Goal: Information Seeking & Learning: Learn about a topic

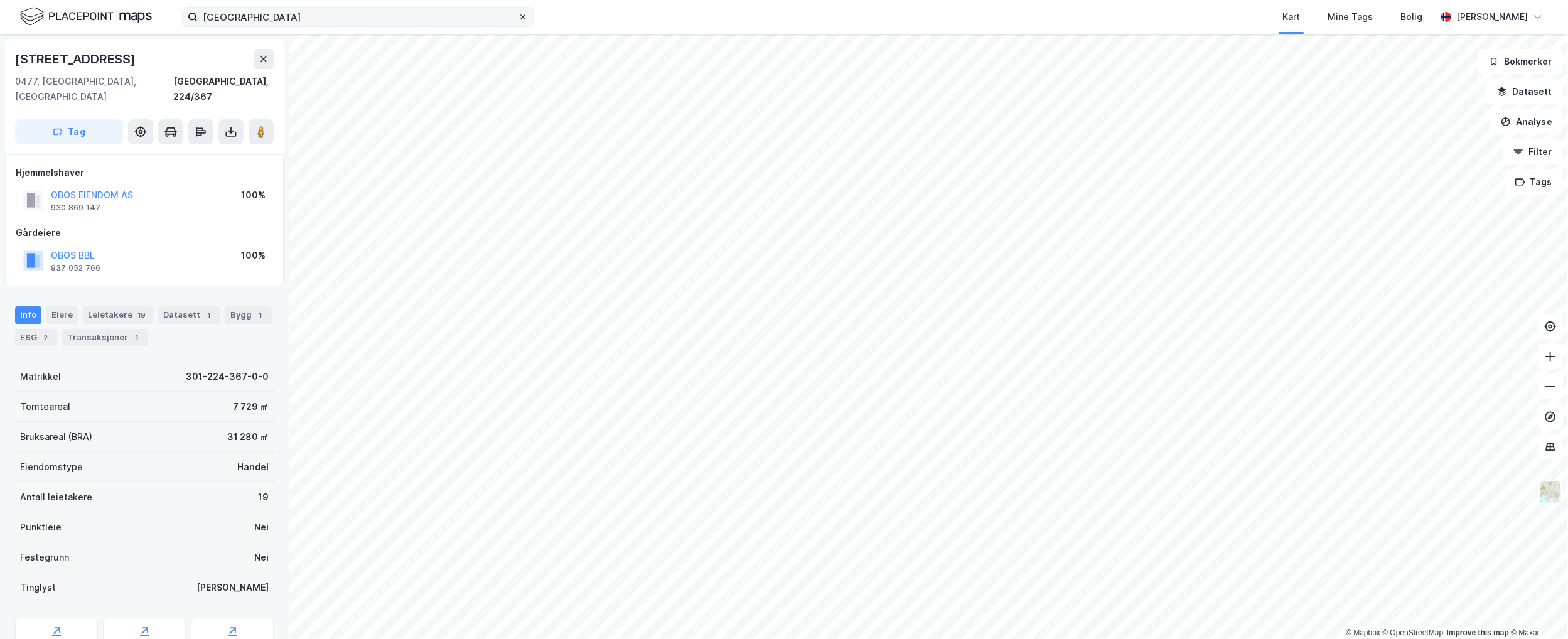
click at [522, 16] on icon at bounding box center [523, 16] width 8 height 8
click at [518, 16] on input "SANDAKER SENTER" at bounding box center [358, 17] width 320 height 19
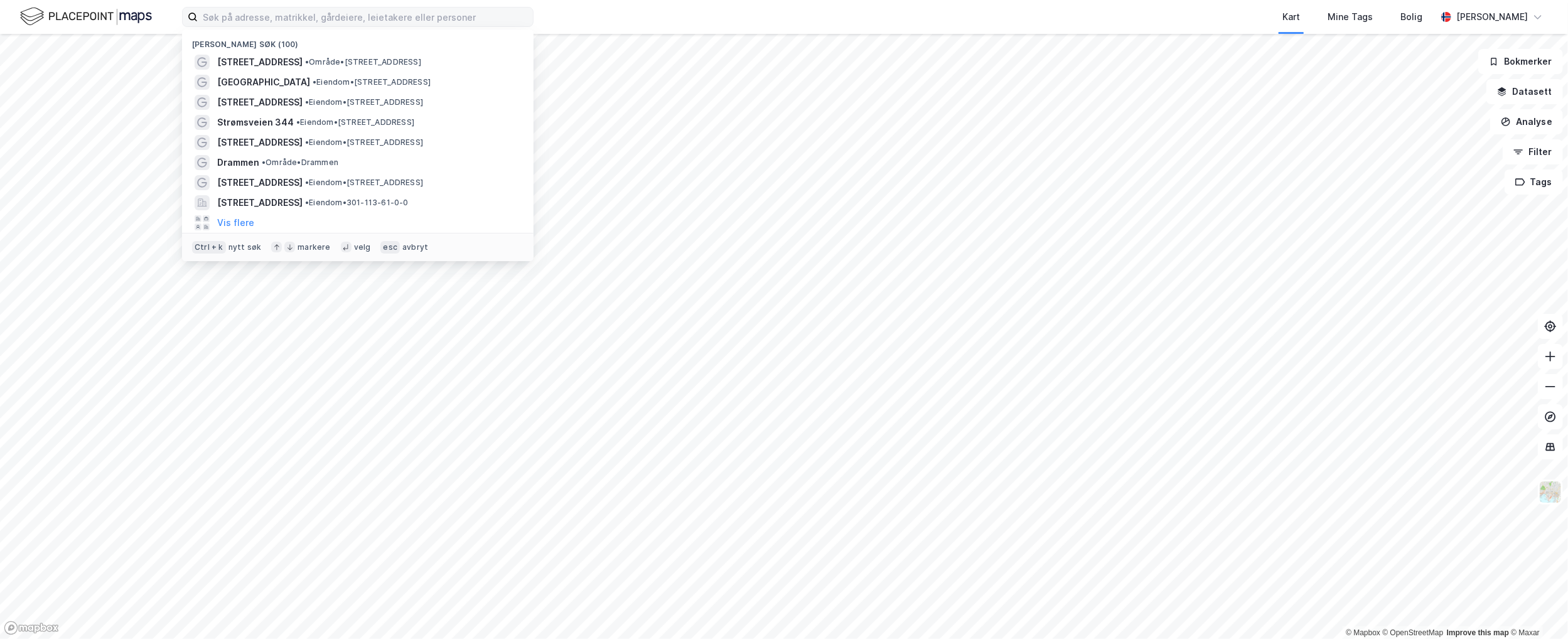
click at [192, 21] on icon at bounding box center [193, 17] width 10 height 10
click at [198, 21] on input at bounding box center [365, 17] width 335 height 19
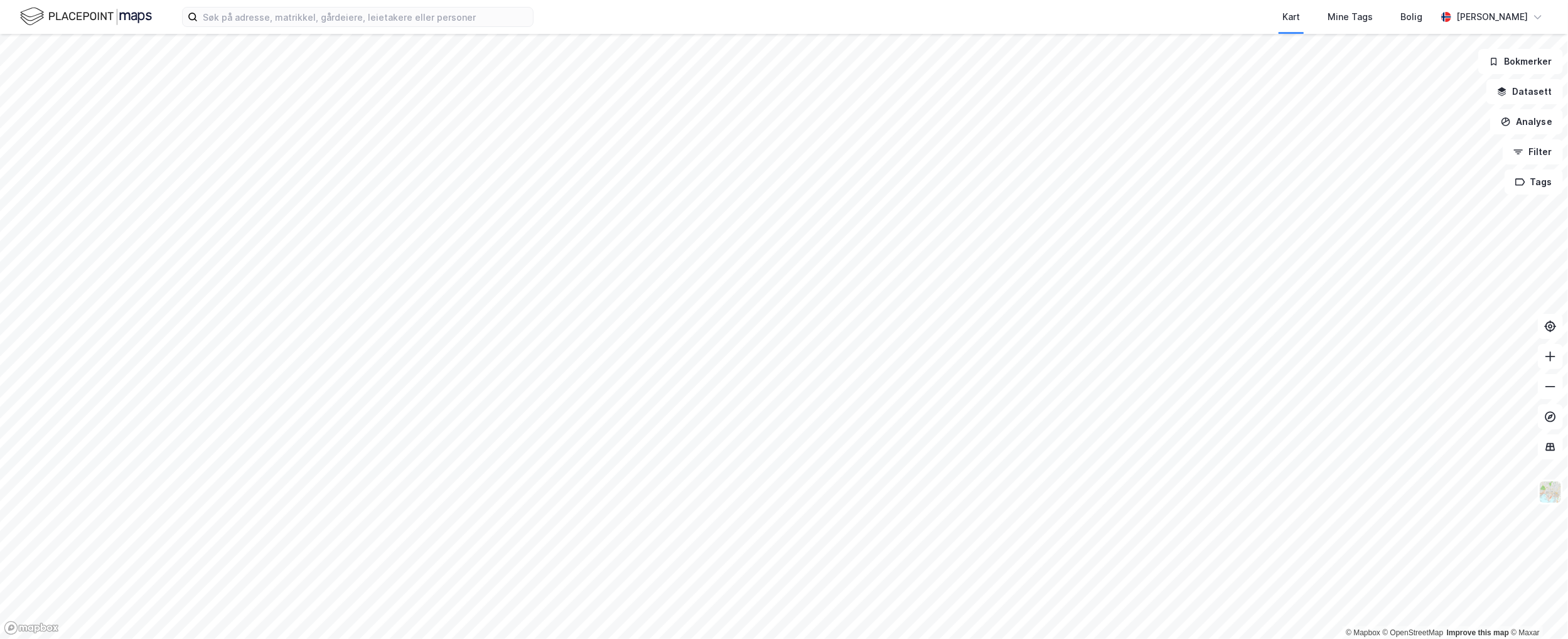
click at [702, 638] on html "Kart Mine Tags Bolig [PERSON_NAME] © Mapbox © OpenStreetMap Improve this map © …" at bounding box center [784, 319] width 1568 height 639
click at [270, 18] on input at bounding box center [365, 17] width 335 height 19
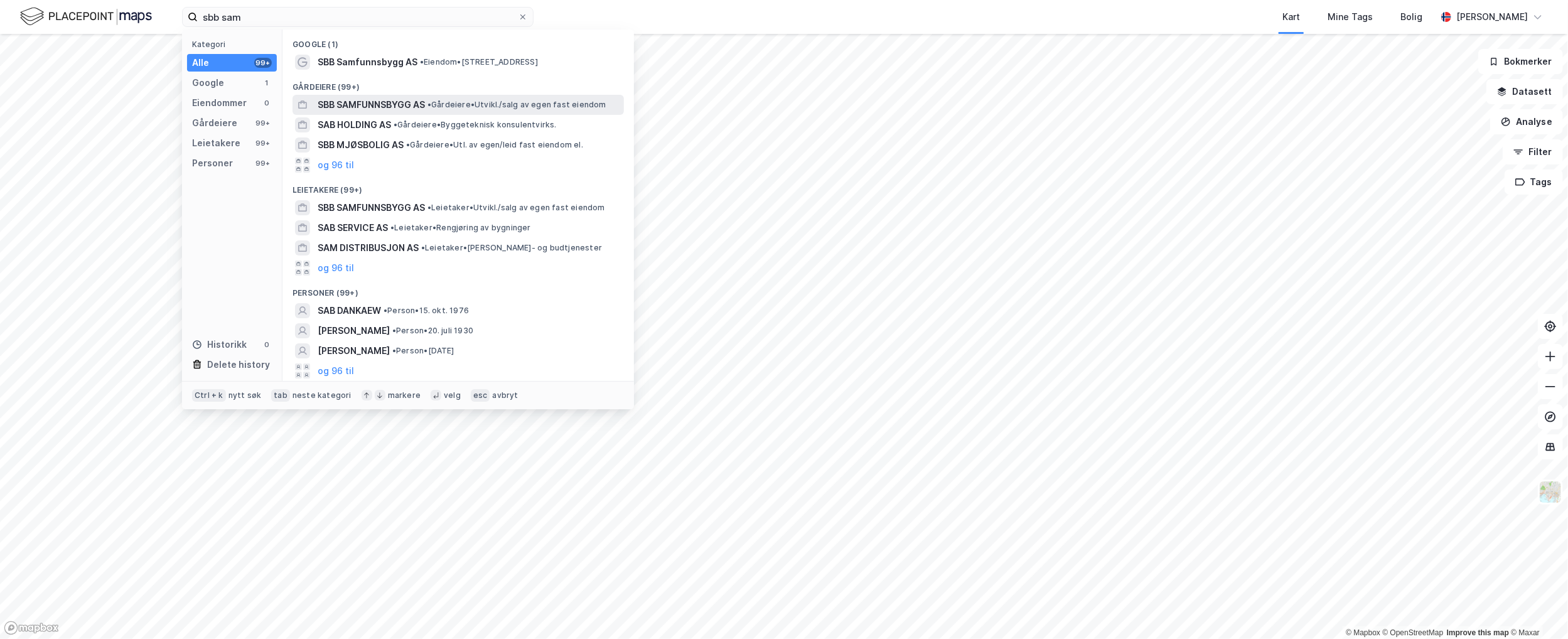
click at [378, 113] on div "SBB SAMFUNNSBYGG AS • Gårdeiere • [GEOGRAPHIC_DATA]/salg av egen fast eiendom" at bounding box center [458, 105] width 331 height 20
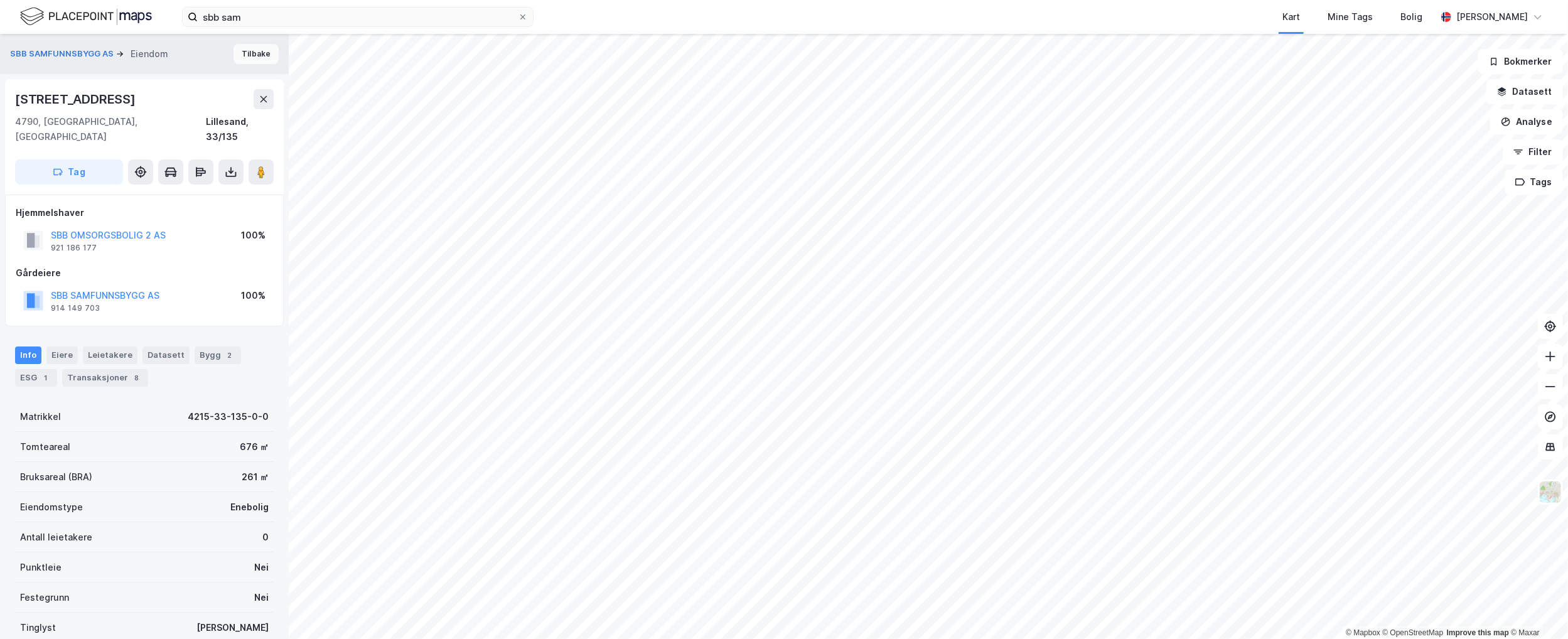
click at [254, 54] on button "Tilbake" at bounding box center [256, 54] width 45 height 20
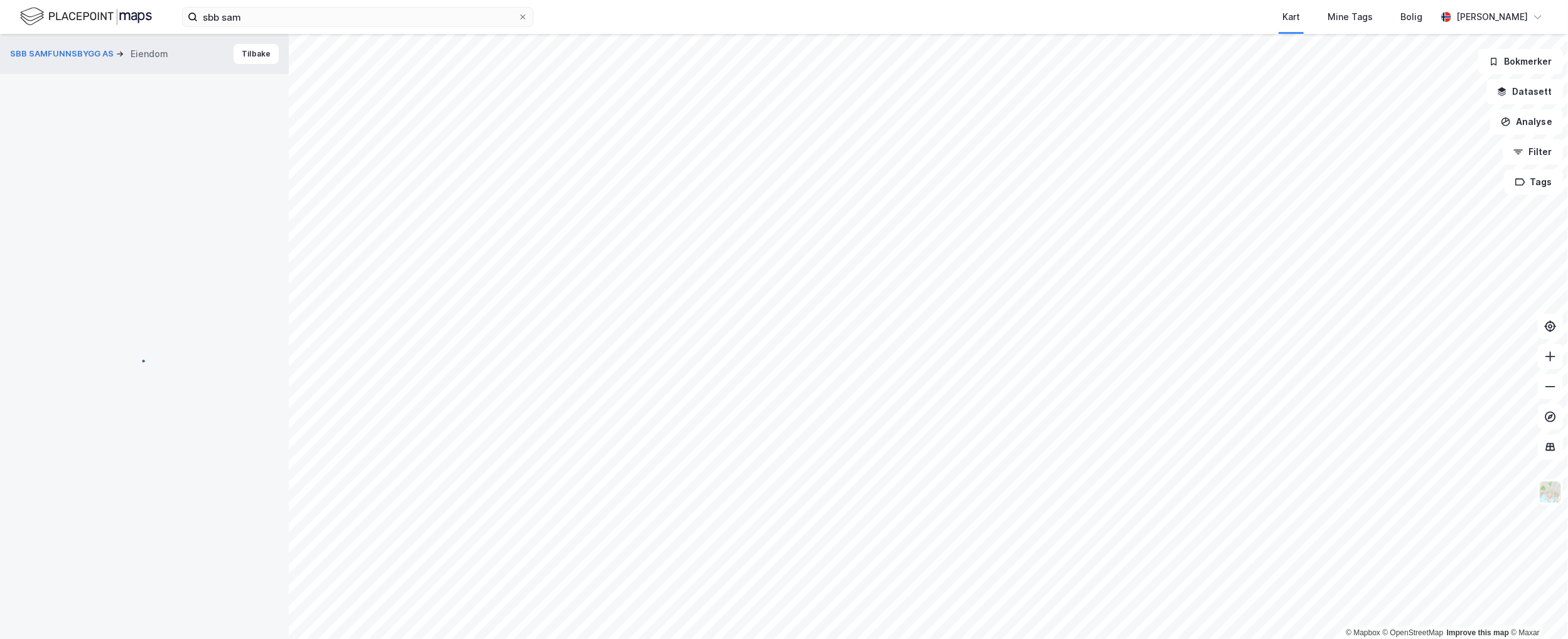
scroll to position [1, 0]
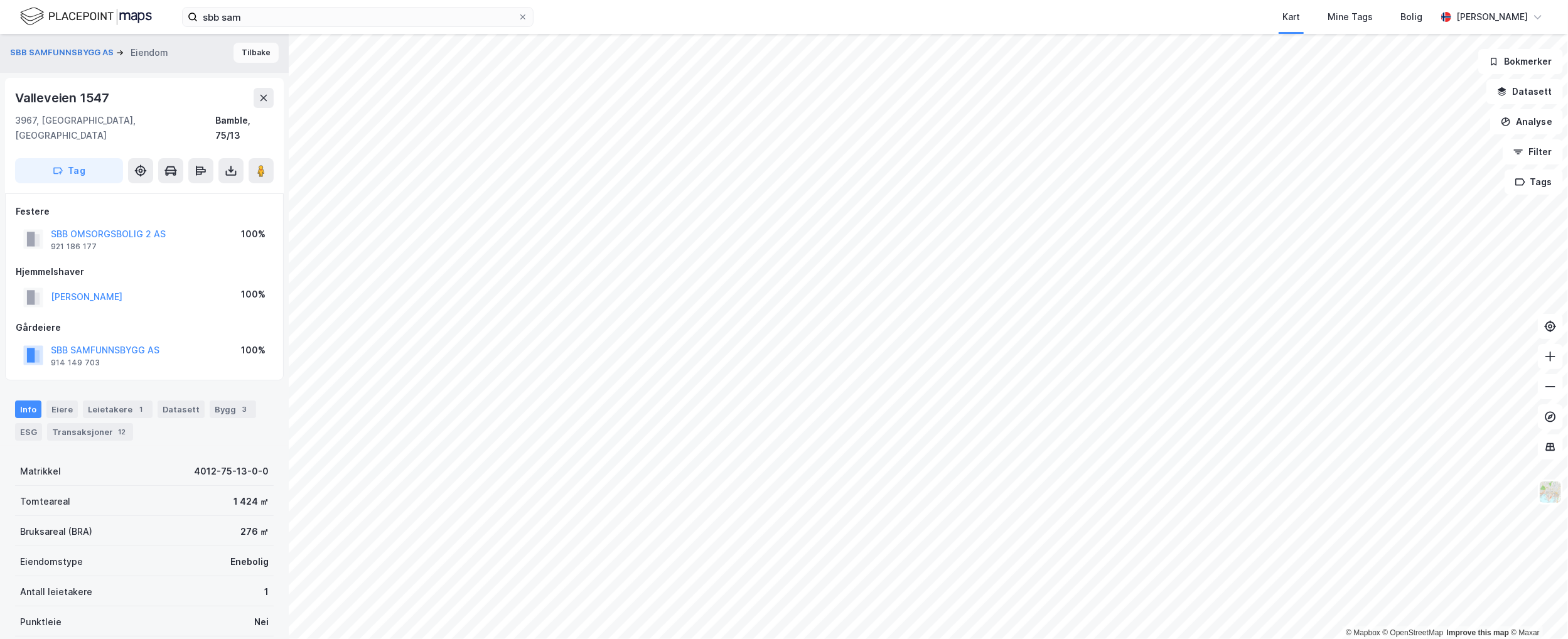
click at [256, 55] on button "Tilbake" at bounding box center [256, 53] width 45 height 20
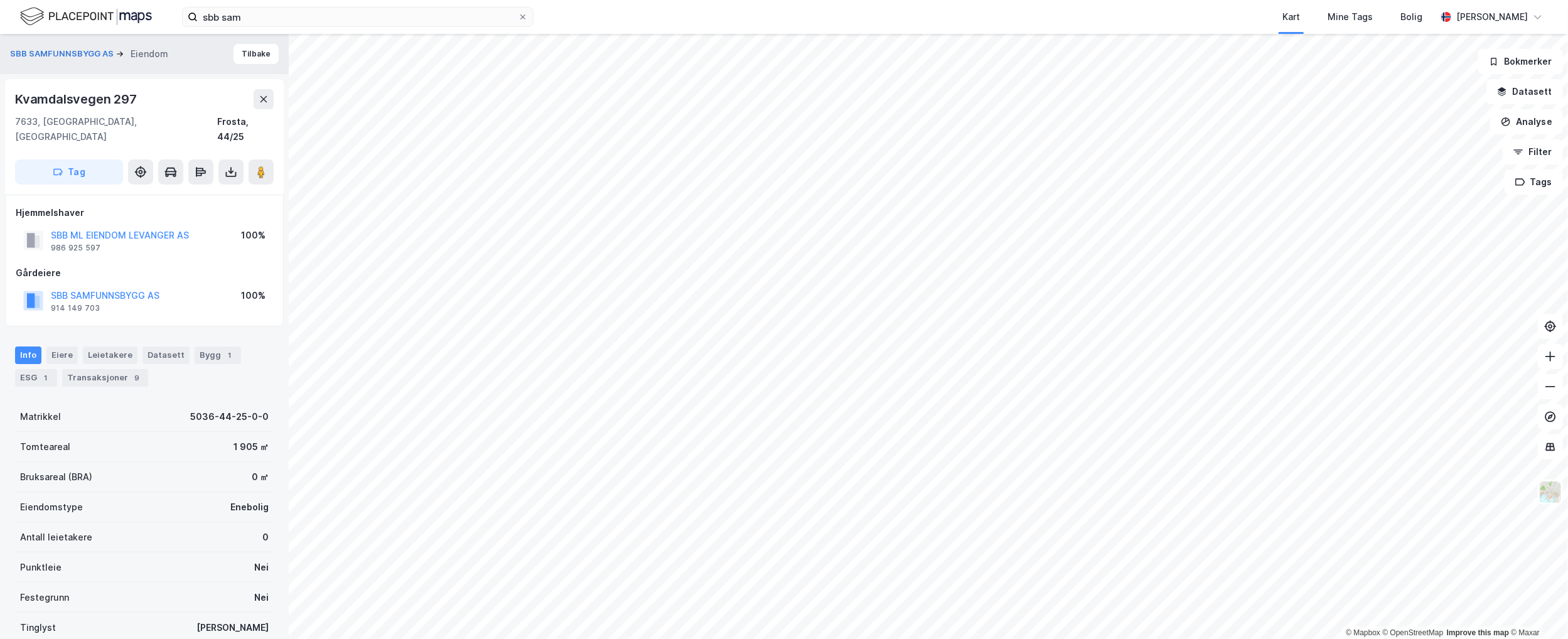
scroll to position [1, 0]
click at [244, 54] on button "Tilbake" at bounding box center [256, 53] width 45 height 20
click at [264, 57] on button "Tilbake" at bounding box center [256, 54] width 45 height 20
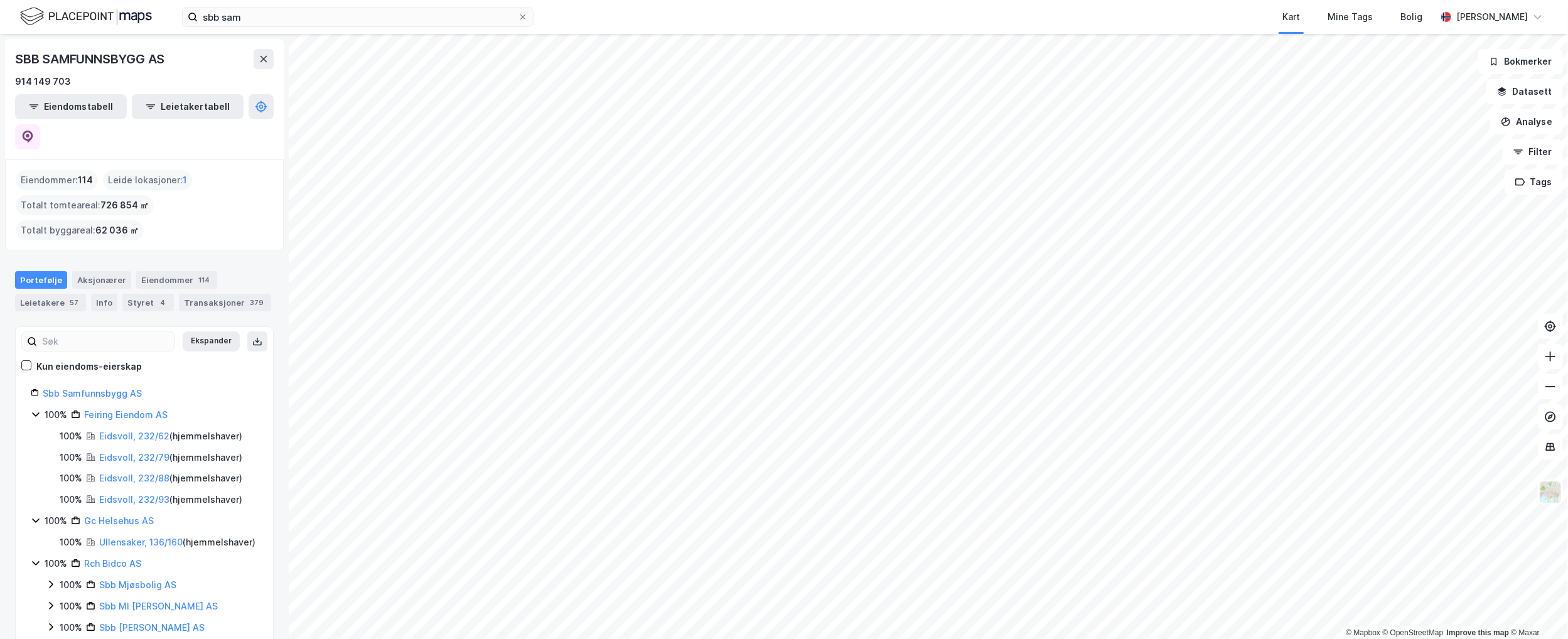
drag, startPoint x: 257, startPoint y: 33, endPoint x: 209, endPoint y: 41, distance: 48.7
click at [209, 41] on div "SBB SAMFUNNSBYGG AS 914 149 703 Eiendomstabell Leietakertabell" at bounding box center [144, 99] width 279 height 120
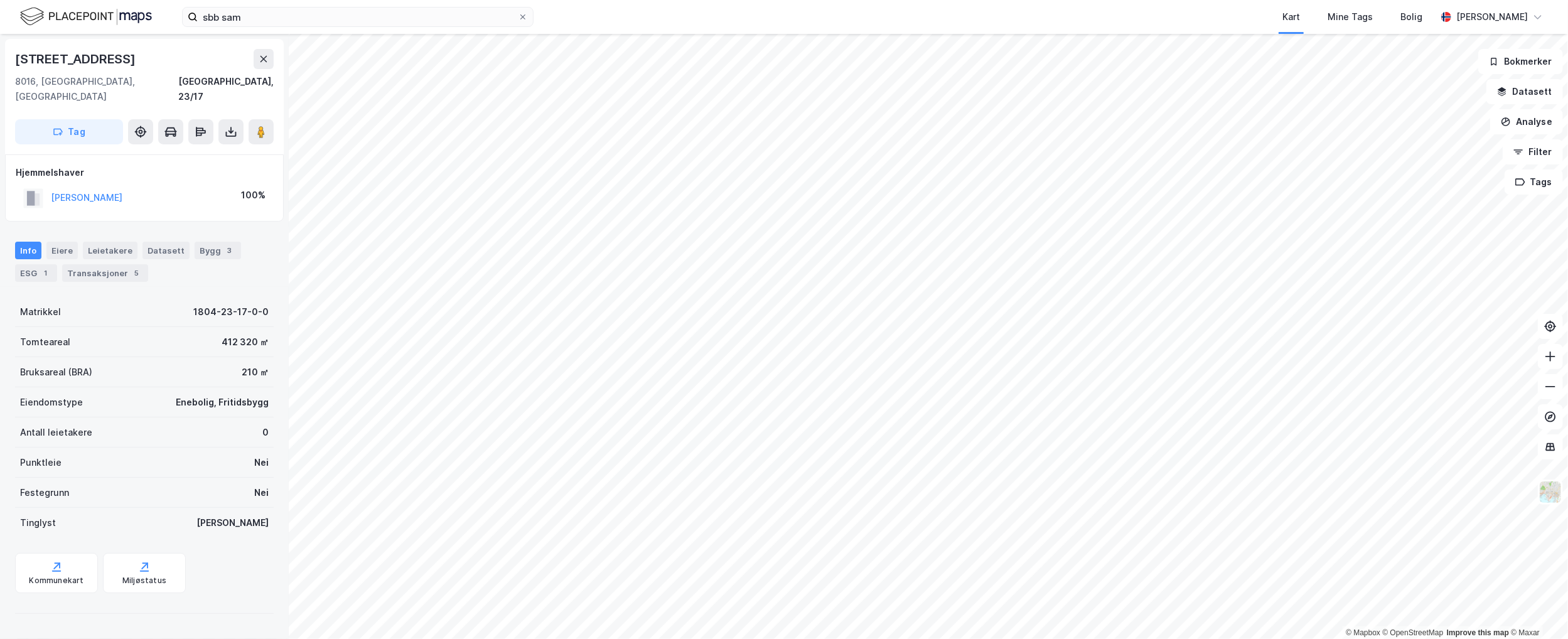
scroll to position [1, 0]
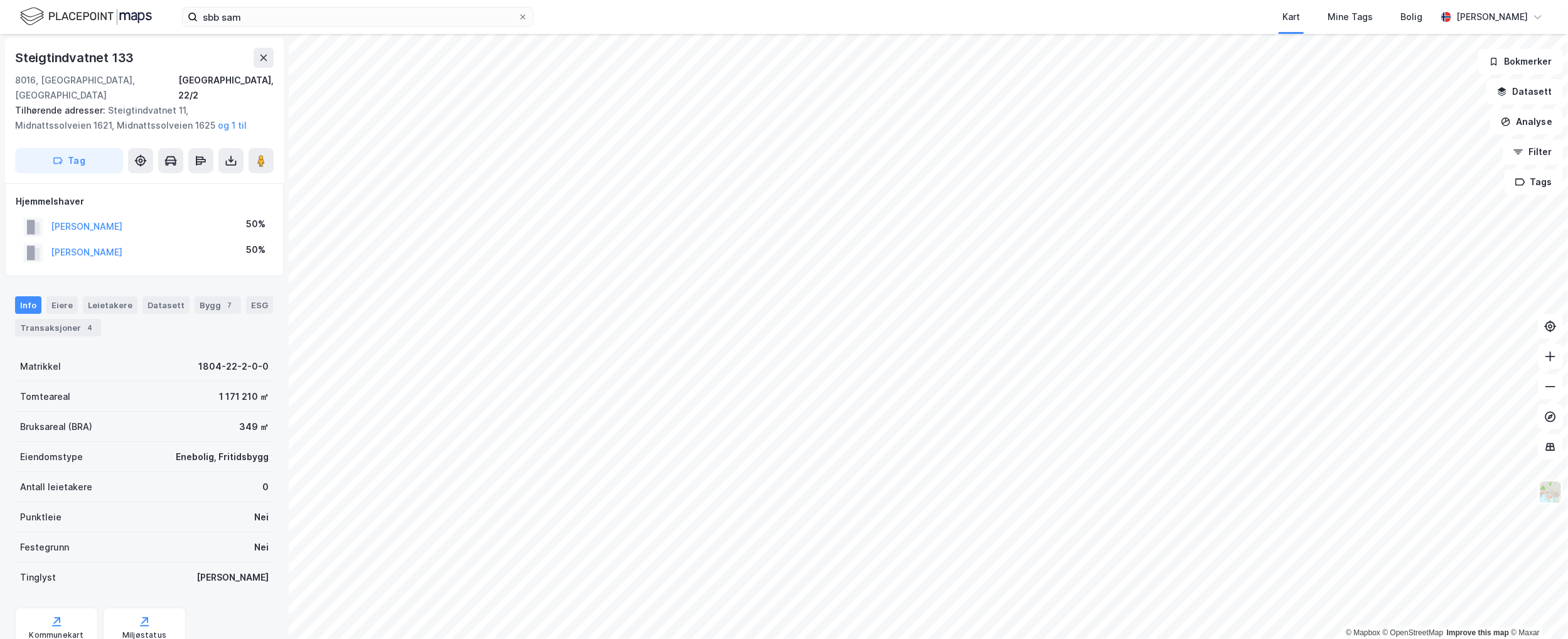
click at [431, 5] on div "sbb sam Kart Mine Tags Bolig [PERSON_NAME]" at bounding box center [784, 16] width 1568 height 34
click at [416, 14] on input "sbb sam" at bounding box center [358, 17] width 320 height 19
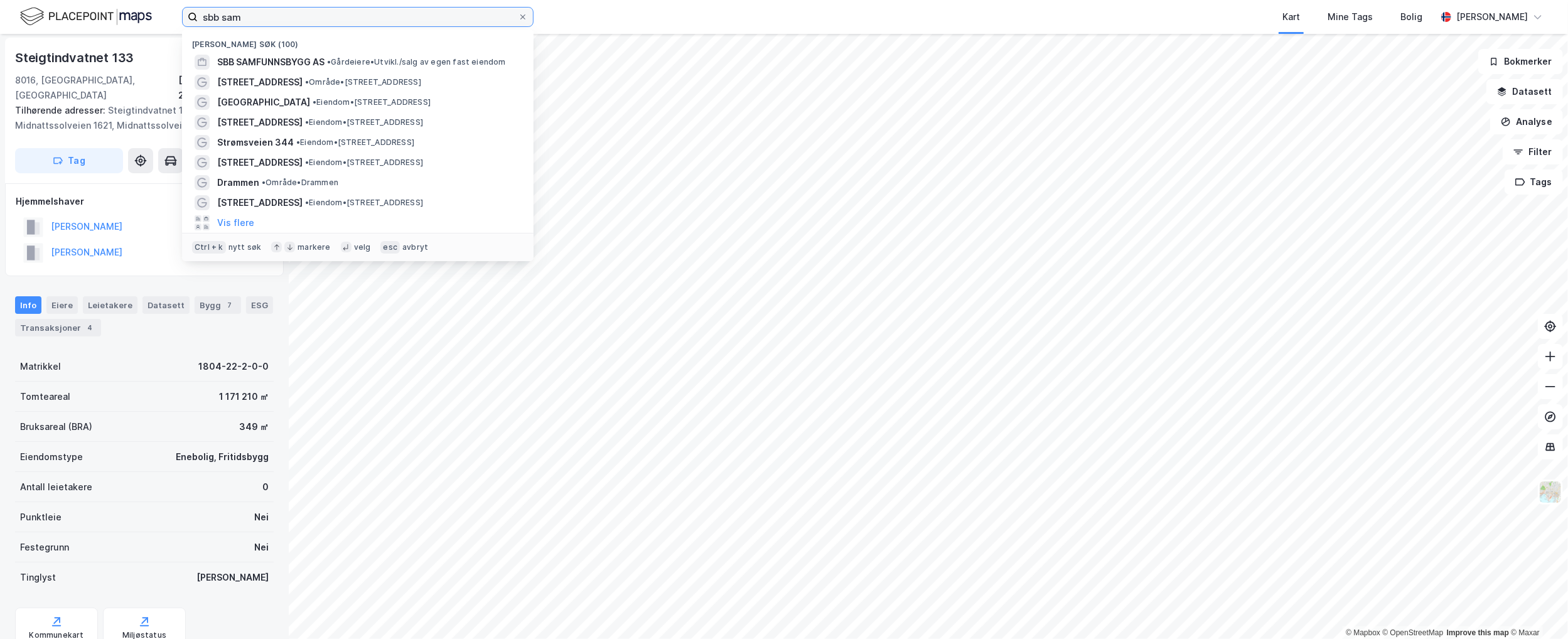
click at [416, 14] on input "sbb sam" at bounding box center [358, 17] width 320 height 19
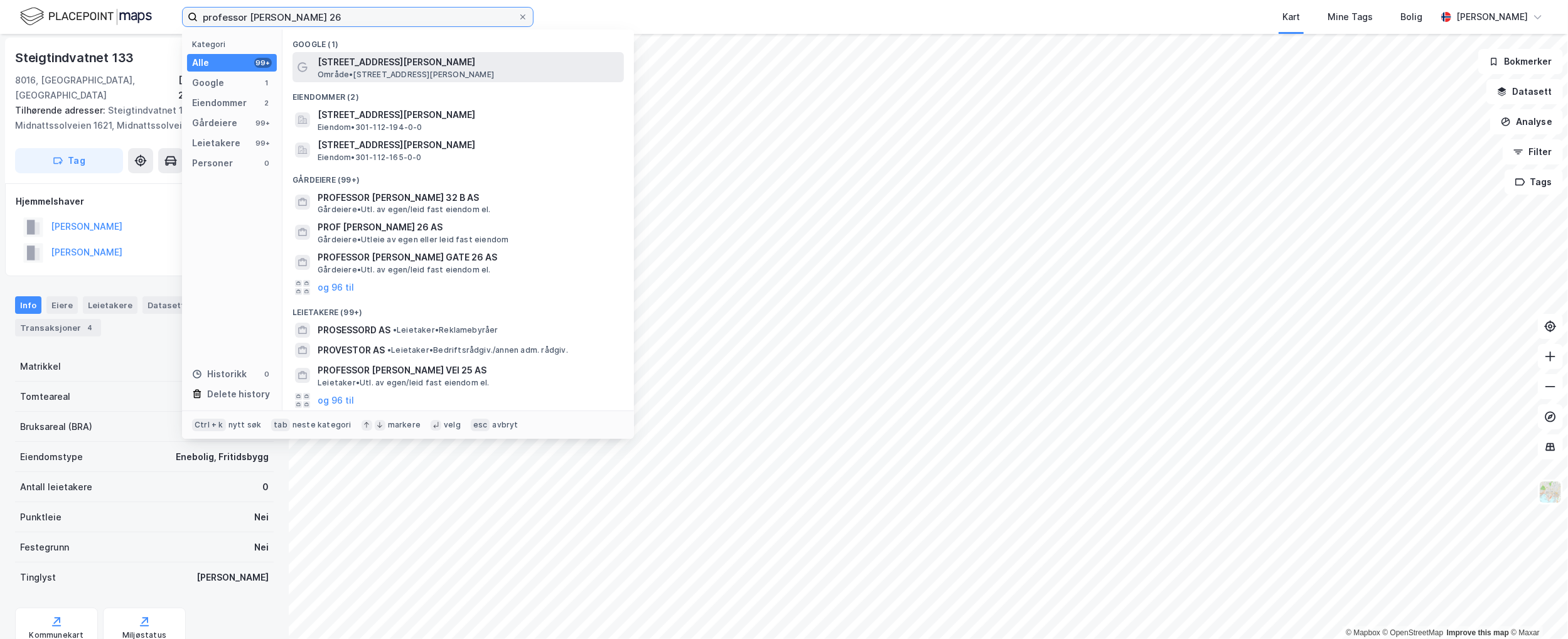
type input "professor [PERSON_NAME] 26"
click at [405, 64] on span "[STREET_ADDRESS][PERSON_NAME]" at bounding box center [468, 62] width 301 height 15
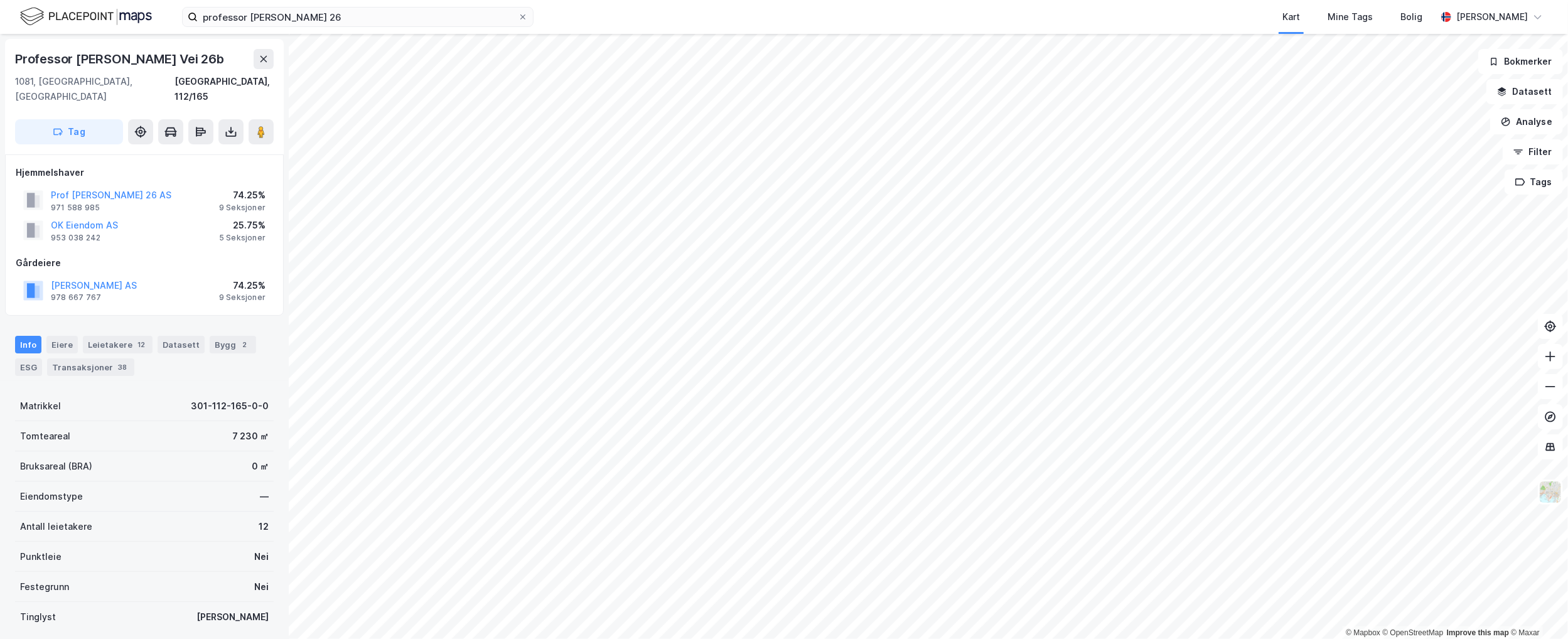
scroll to position [1, 0]
click at [264, 124] on image at bounding box center [261, 131] width 8 height 13
